Goal: Task Accomplishment & Management: Manage account settings

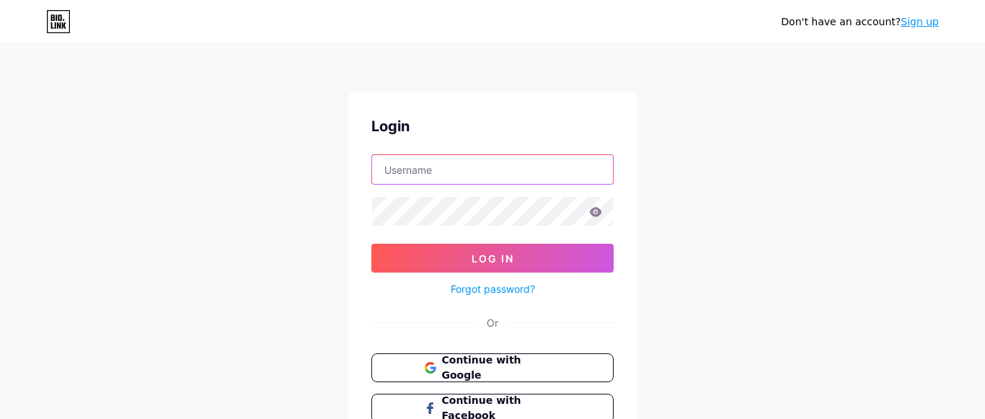
click at [480, 162] on input "text" at bounding box center [492, 169] width 241 height 29
type input "orinoco"
click at [565, 172] on input "orinoco" at bounding box center [492, 169] width 241 height 29
click at [558, 172] on input "text" at bounding box center [492, 169] width 241 height 29
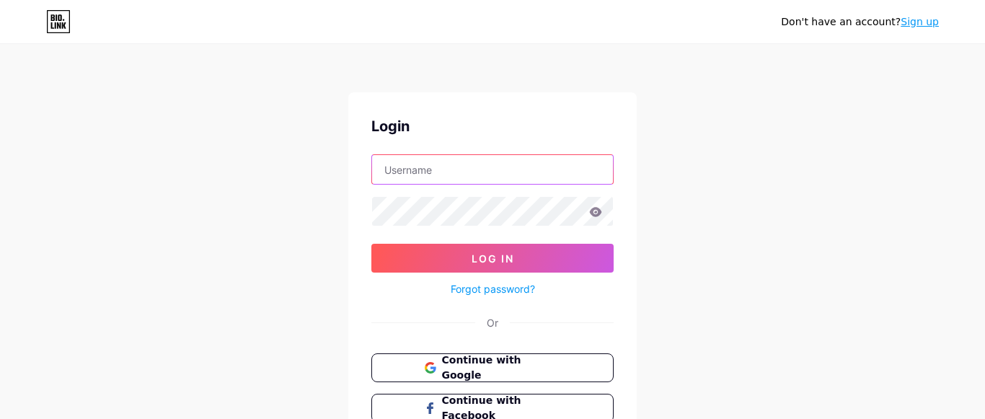
click at [558, 172] on input "text" at bounding box center [492, 169] width 241 height 29
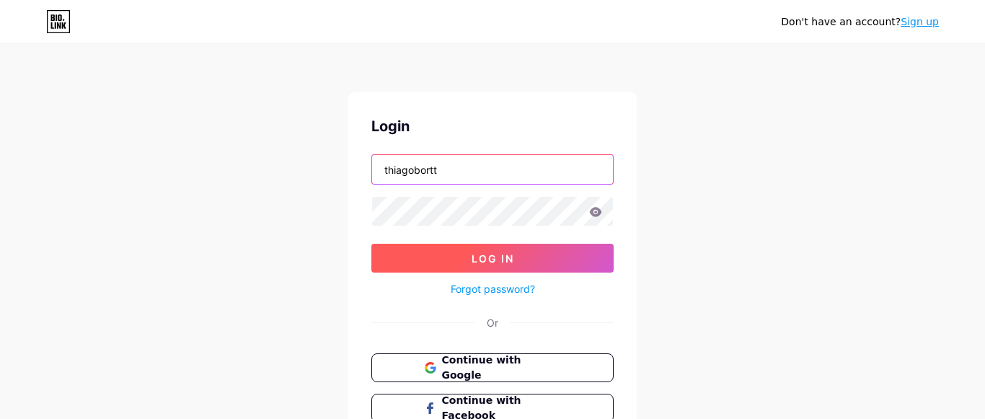
type input "thiagobortt"
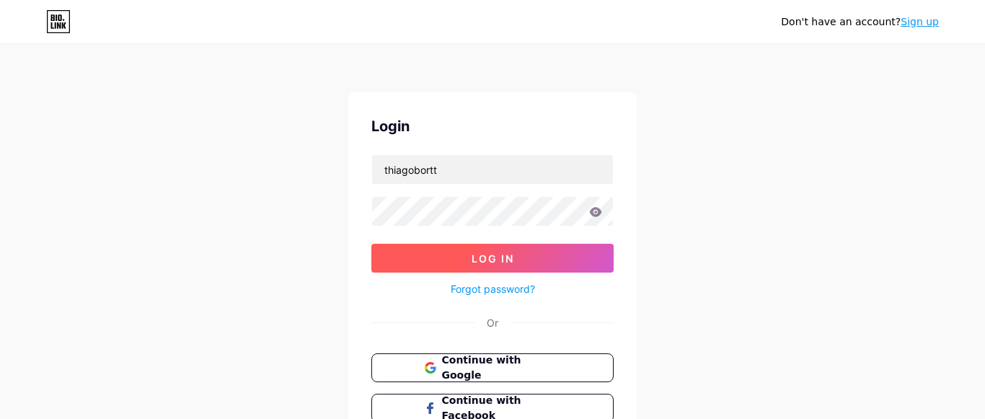
click at [485, 254] on span "Log In" at bounding box center [493, 258] width 43 height 12
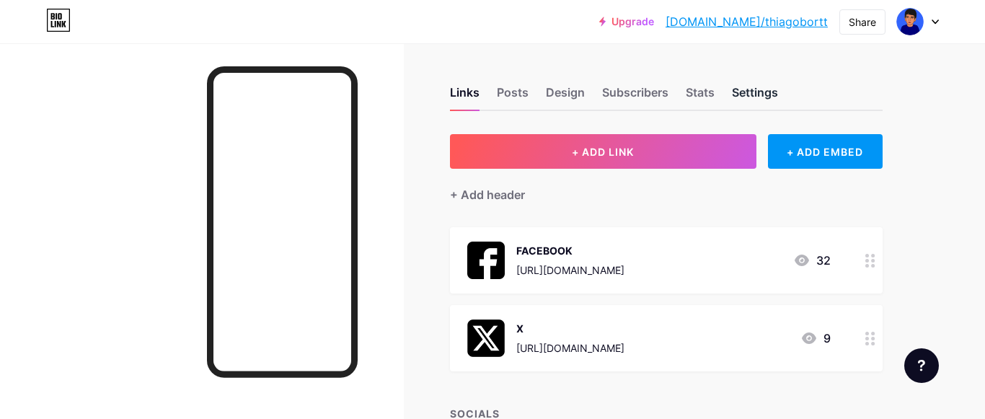
click at [774, 92] on div "Settings" at bounding box center [755, 97] width 46 height 26
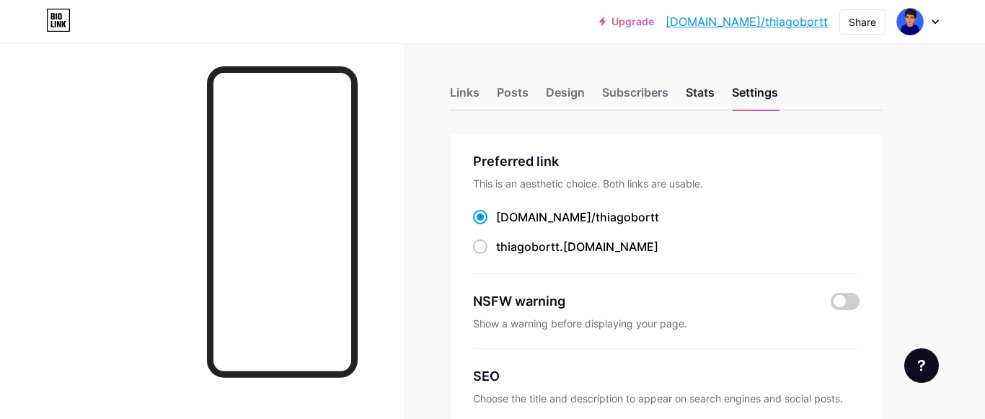
click at [688, 87] on div "Stats" at bounding box center [700, 97] width 29 height 26
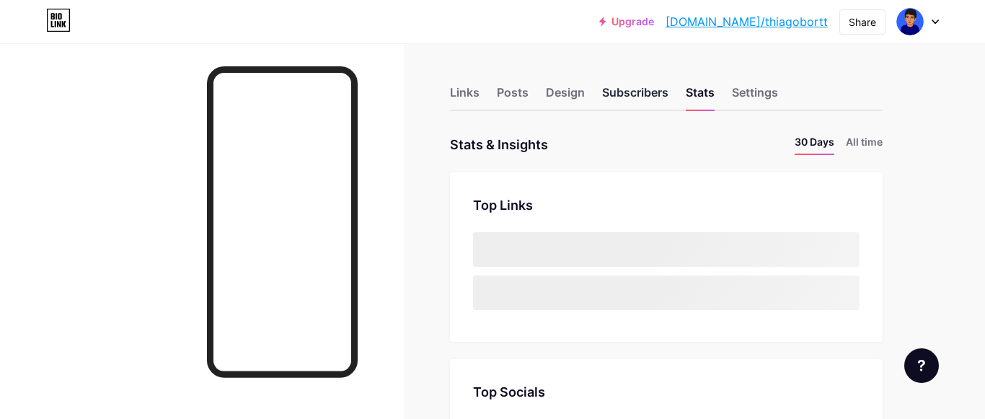
click at [649, 87] on div "Subscribers" at bounding box center [635, 97] width 66 height 26
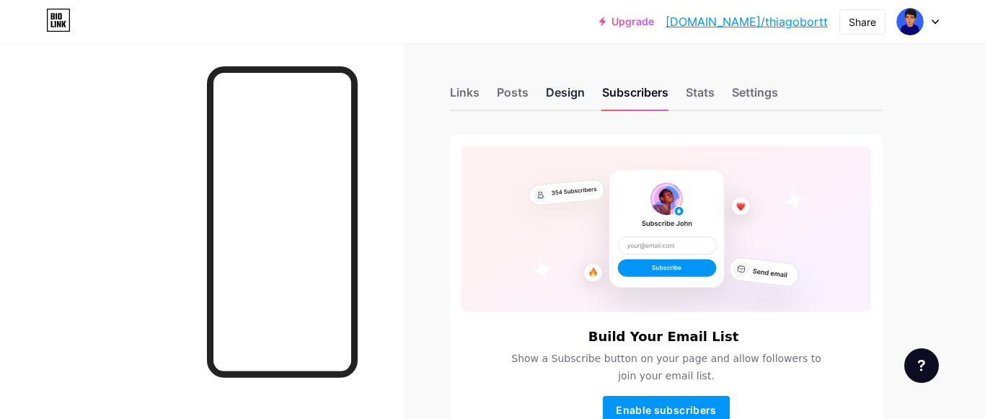
click at [578, 92] on div "Design" at bounding box center [565, 97] width 39 height 26
click at [519, 93] on div "Posts" at bounding box center [513, 97] width 32 height 26
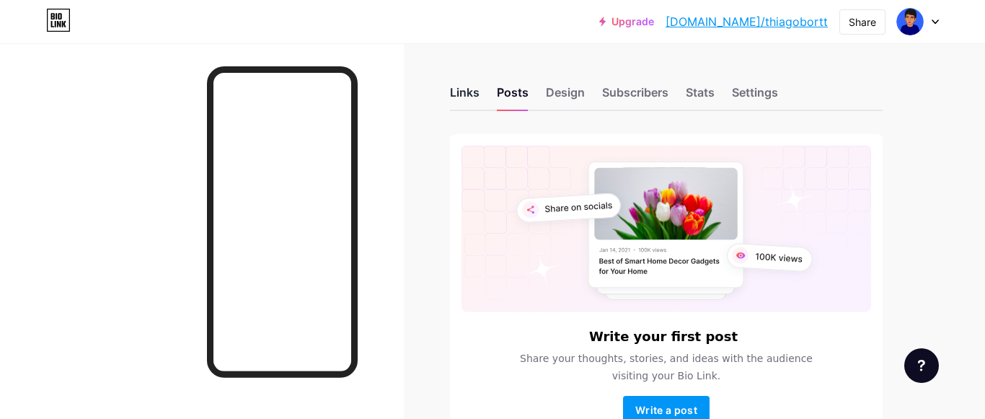
click at [464, 102] on div "Links" at bounding box center [465, 97] width 30 height 26
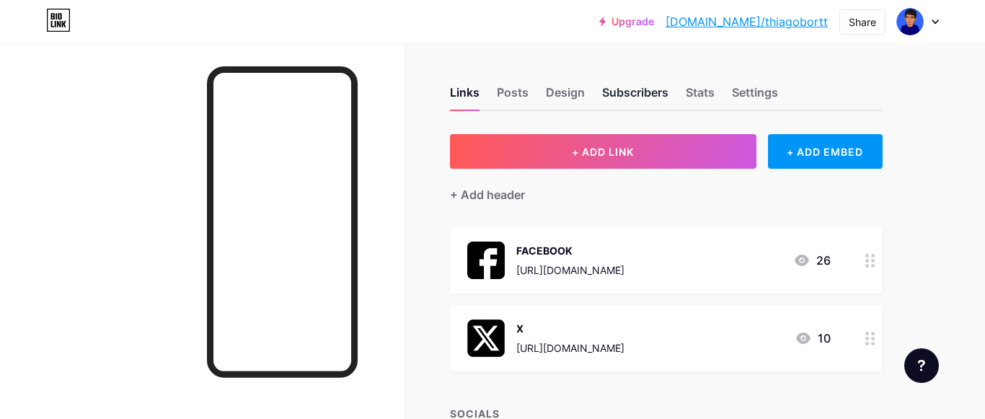
click at [661, 89] on div "Subscribers" at bounding box center [635, 97] width 66 height 26
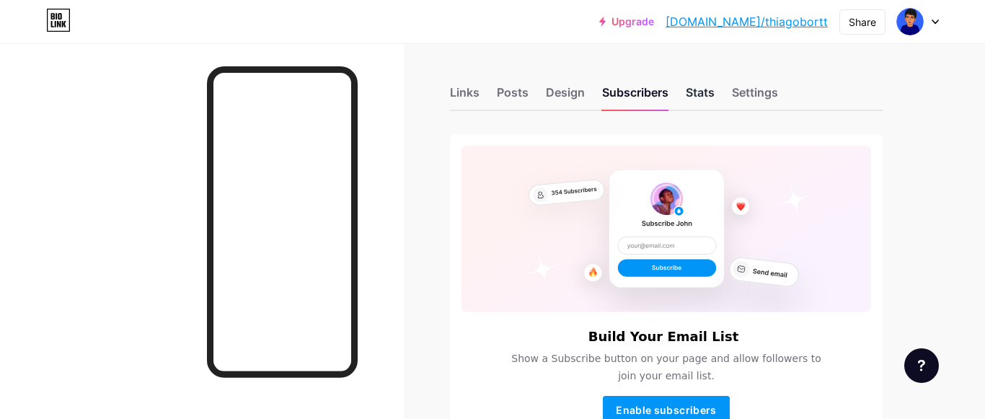
click at [693, 89] on div "Stats" at bounding box center [700, 97] width 29 height 26
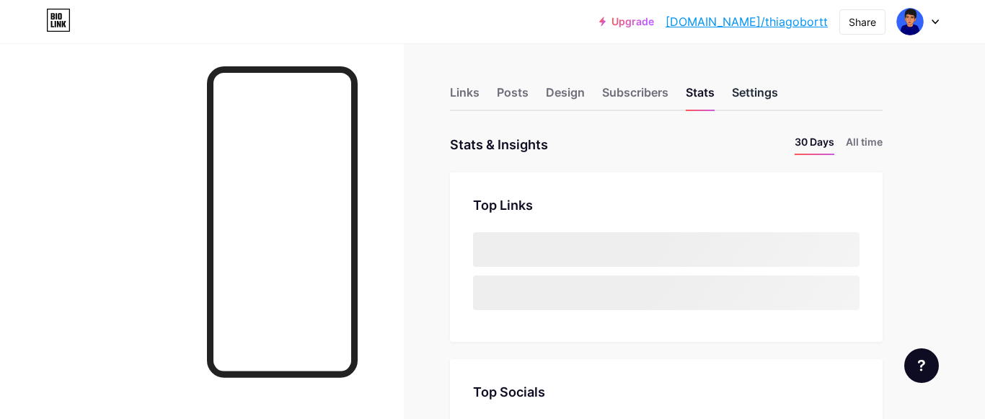
click at [773, 89] on div "Settings" at bounding box center [755, 97] width 46 height 26
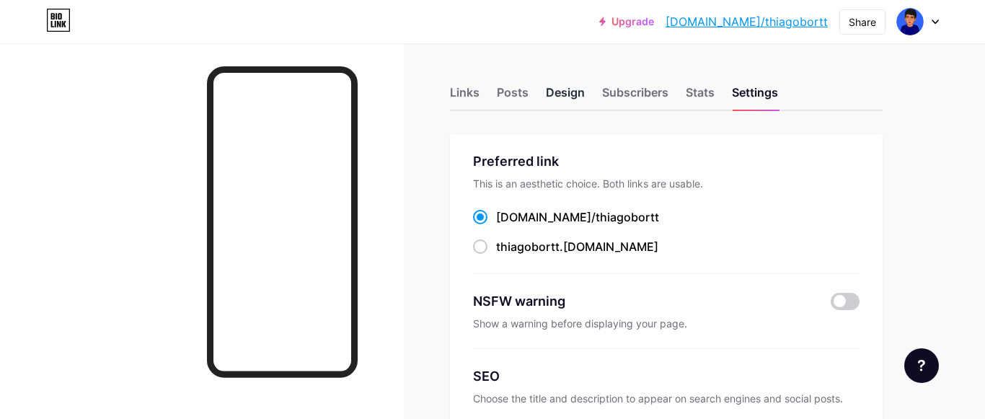
click at [565, 94] on div "Design" at bounding box center [565, 97] width 39 height 26
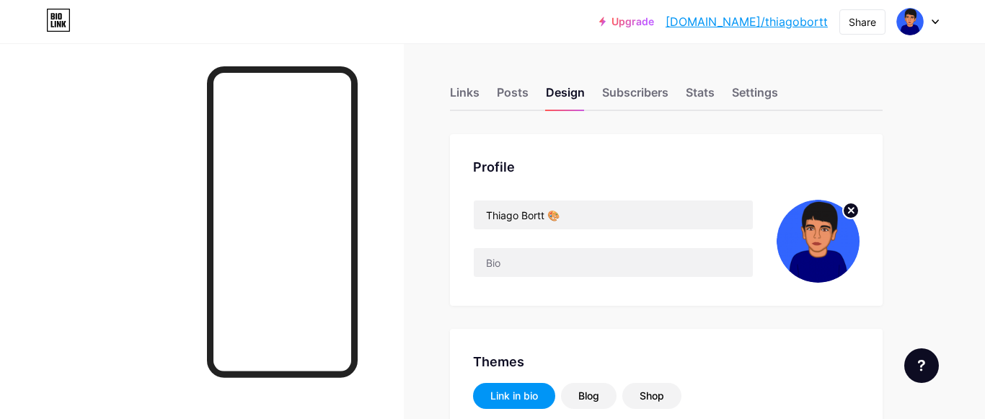
click at [850, 203] on circle at bounding box center [851, 211] width 16 height 16
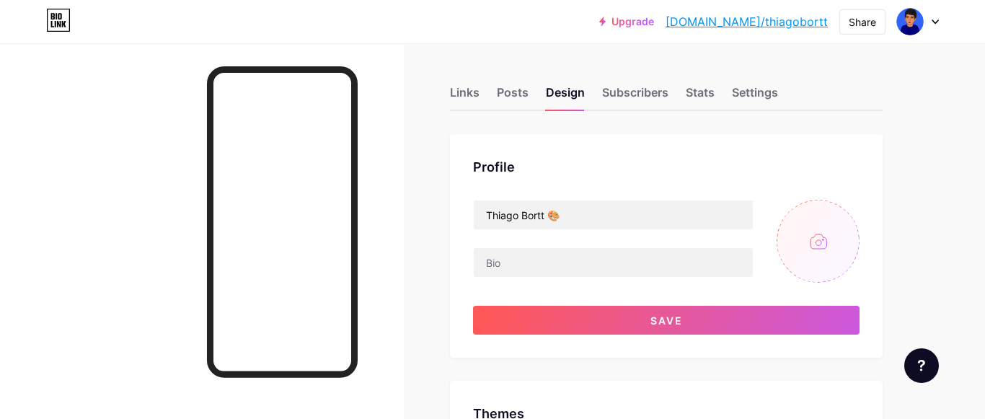
click at [816, 231] on input "file" at bounding box center [818, 241] width 83 height 83
type input "C:\fakepath\Thiaguinho.png"
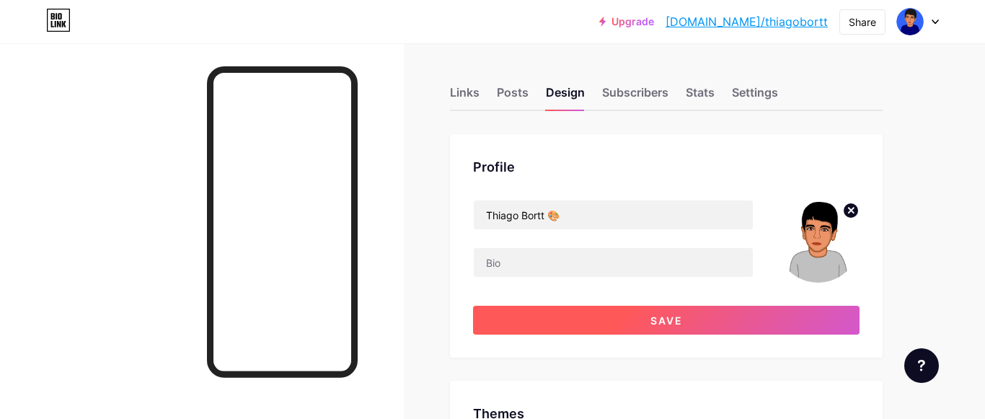
click at [658, 322] on span "Save" at bounding box center [667, 321] width 32 height 12
